Goal: Task Accomplishment & Management: Manage account settings

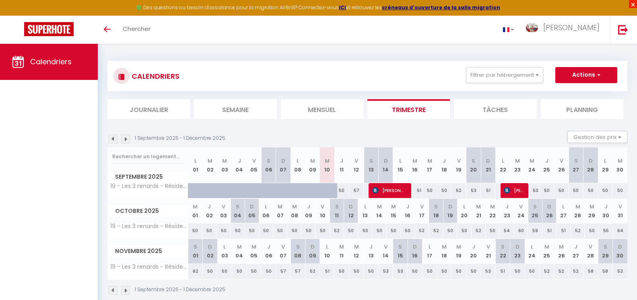
click at [633, 3] on span "×" at bounding box center [633, 4] width 8 height 8
click at [631, 4] on span "×" at bounding box center [633, 4] width 8 height 8
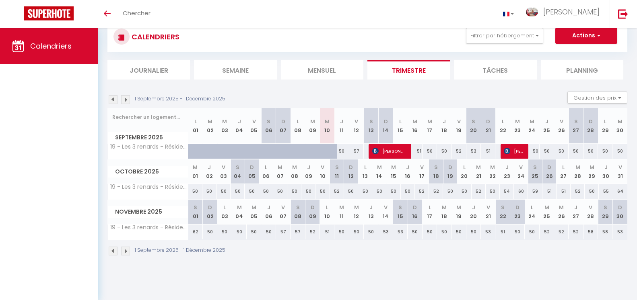
scroll to position [28, 0]
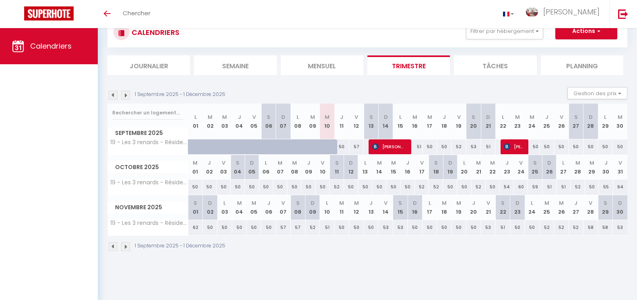
click at [126, 247] on img at bounding box center [125, 247] width 9 height 9
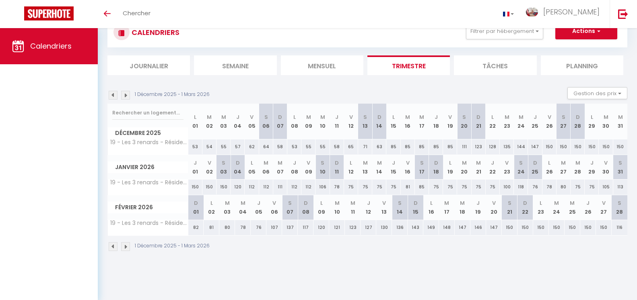
click at [125, 248] on img at bounding box center [125, 247] width 9 height 9
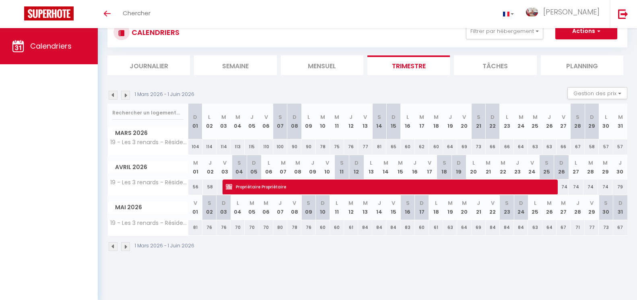
scroll to position [0, 0]
click at [329, 188] on span "Propriétaire Propriétaire" at bounding box center [383, 186] width 314 height 15
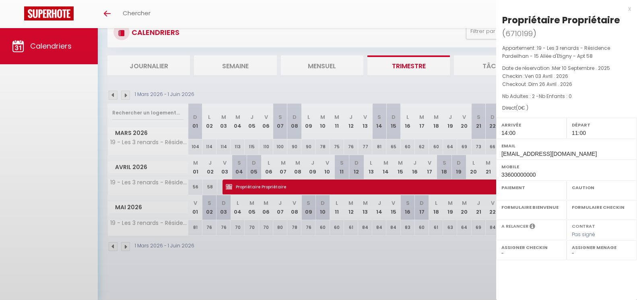
select select "OK"
select select "KO"
select select "0"
select select "1"
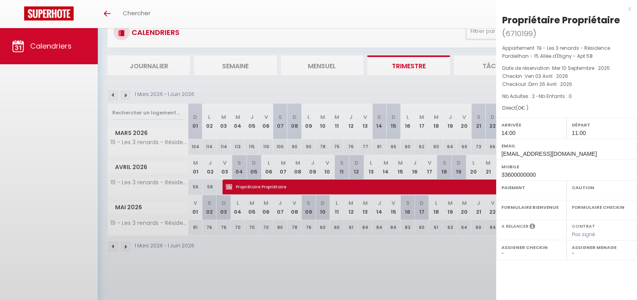
select select
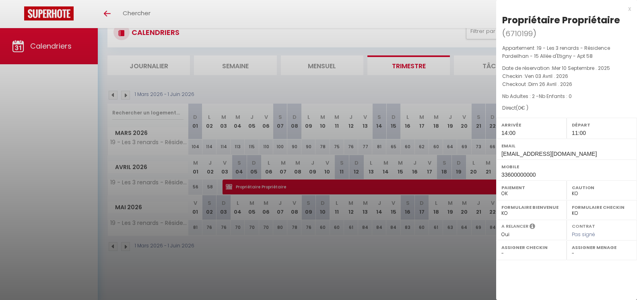
select select "6328"
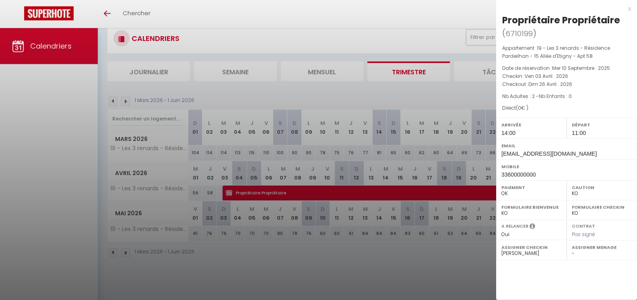
scroll to position [28, 0]
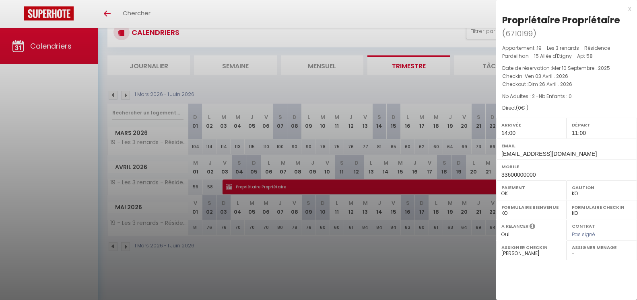
drag, startPoint x: 629, startPoint y: 7, endPoint x: 623, endPoint y: 8, distance: 5.3
click at [629, 6] on div "x" at bounding box center [563, 9] width 135 height 10
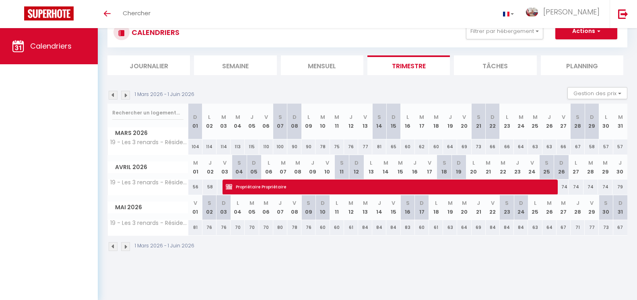
click at [113, 246] on img at bounding box center [113, 247] width 9 height 9
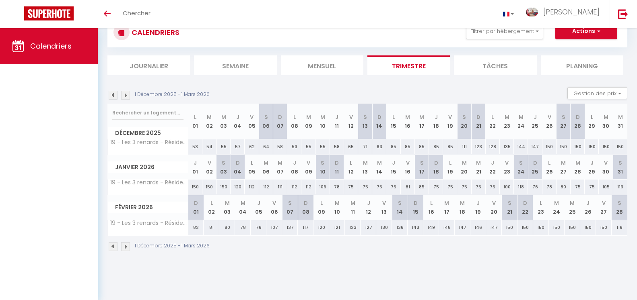
click at [113, 246] on img at bounding box center [113, 247] width 9 height 9
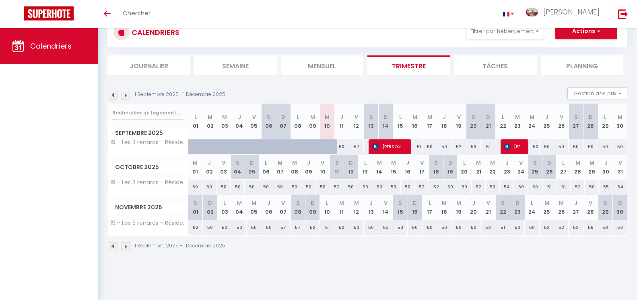
click at [393, 146] on span "[PERSON_NAME]" at bounding box center [389, 146] width 34 height 15
select select "OK"
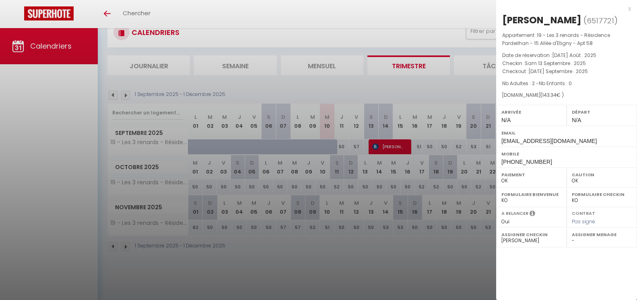
click at [629, 10] on div "x" at bounding box center [563, 9] width 135 height 10
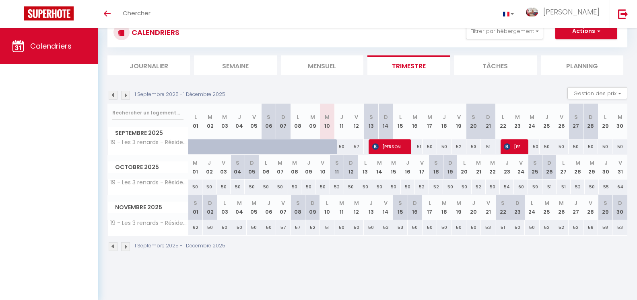
click at [516, 148] on span "[PERSON_NAME]" at bounding box center [513, 146] width 19 height 15
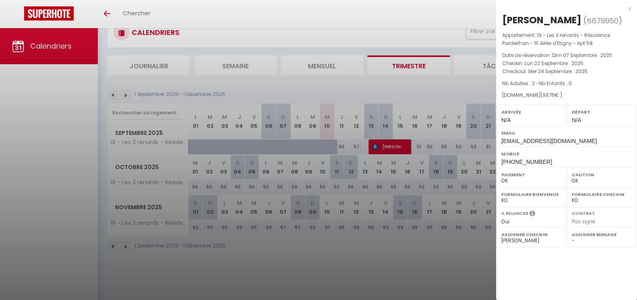
click at [630, 8] on div "x" at bounding box center [563, 9] width 135 height 10
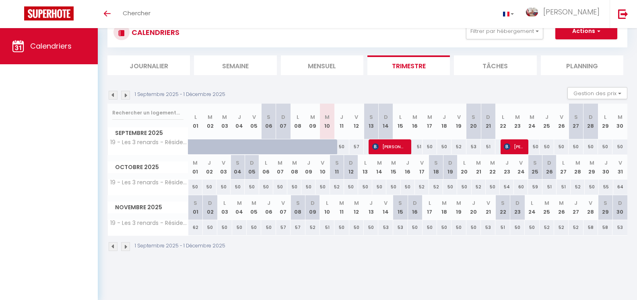
click at [112, 97] on img at bounding box center [113, 95] width 9 height 9
select select "0"
select select "6328"
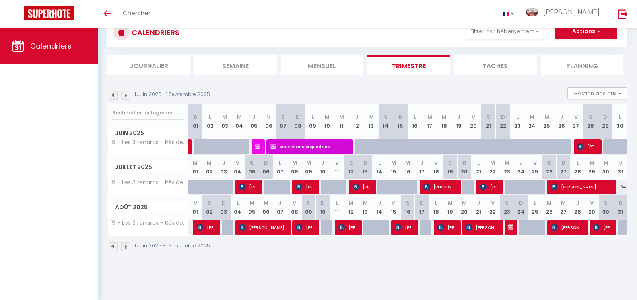
click at [302, 145] on span "propriétaire propriétaire" at bounding box center [307, 146] width 77 height 15
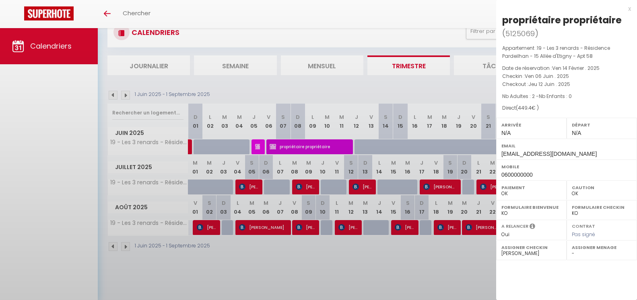
select select "KO"
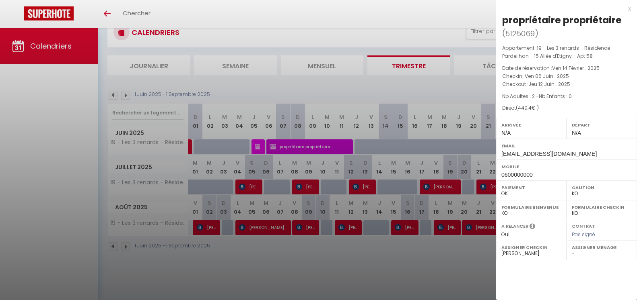
click at [258, 147] on div at bounding box center [318, 150] width 637 height 300
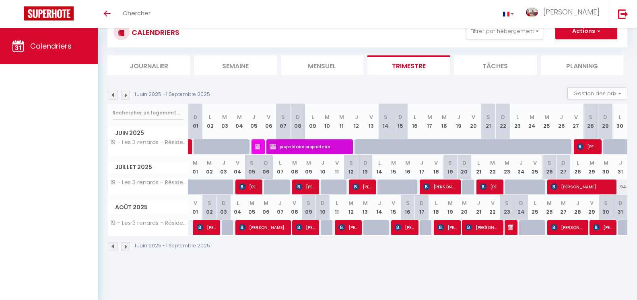
click at [258, 147] on img at bounding box center [258, 147] width 6 height 6
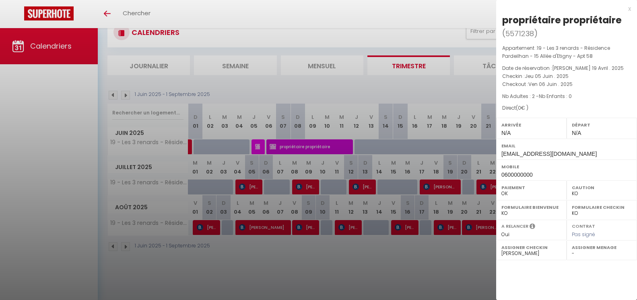
click at [630, 9] on div "x" at bounding box center [563, 9] width 135 height 10
